Goal: Task Accomplishment & Management: Manage account settings

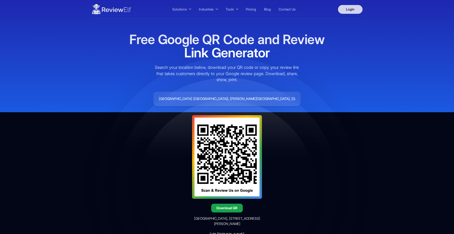
click at [349, 11] on link "Login" at bounding box center [350, 9] width 25 height 9
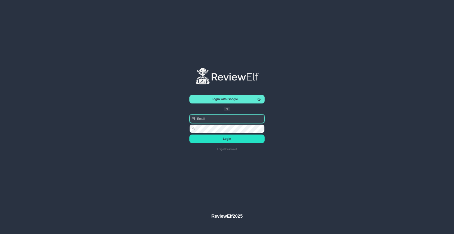
type input "[PERSON_NAME][EMAIL_ADDRESS][PERSON_NAME][DOMAIN_NAME]"
click at [241, 139] on span "Login" at bounding box center [226, 139] width 67 height 4
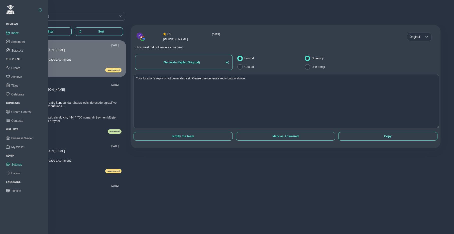
click at [17, 162] on link "Settings" at bounding box center [24, 164] width 48 height 9
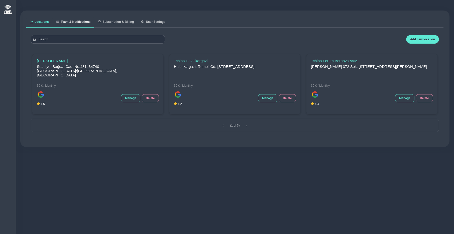
click at [86, 23] on span "Team & Notifications" at bounding box center [76, 21] width 30 height 3
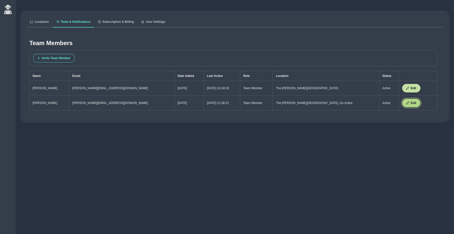
click at [411, 101] on span "Edit" at bounding box center [414, 103] width 6 height 4
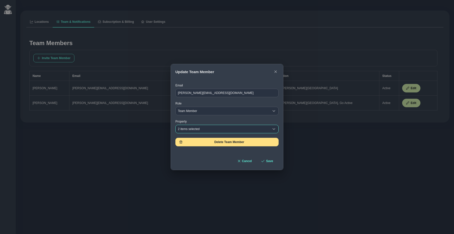
click at [214, 132] on div "2 items selected" at bounding box center [223, 129] width 94 height 8
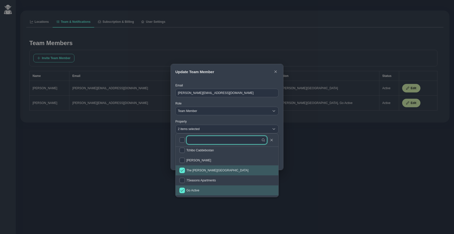
scroll to position [45, 0]
click at [182, 188] on input "checkbox" at bounding box center [182, 190] width 6 height 6
checkbox input "false"
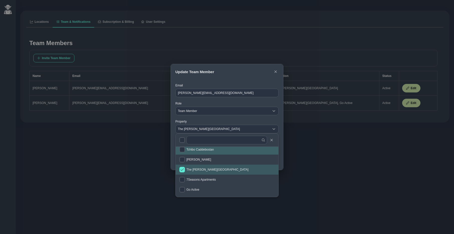
scroll to position [42, 0]
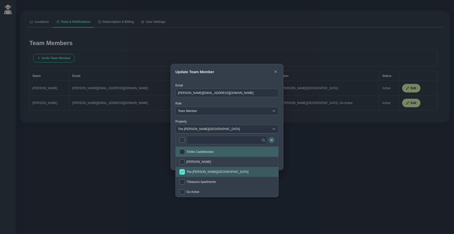
click at [273, 139] on icon "button" at bounding box center [271, 140] width 3 height 3
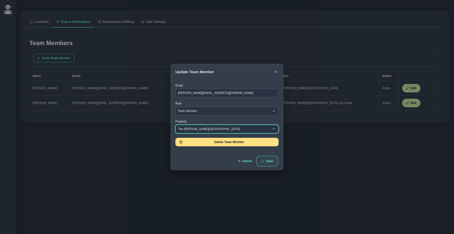
click at [269, 161] on span "Save" at bounding box center [269, 161] width 7 height 4
